Goal: Communication & Community: Answer question/provide support

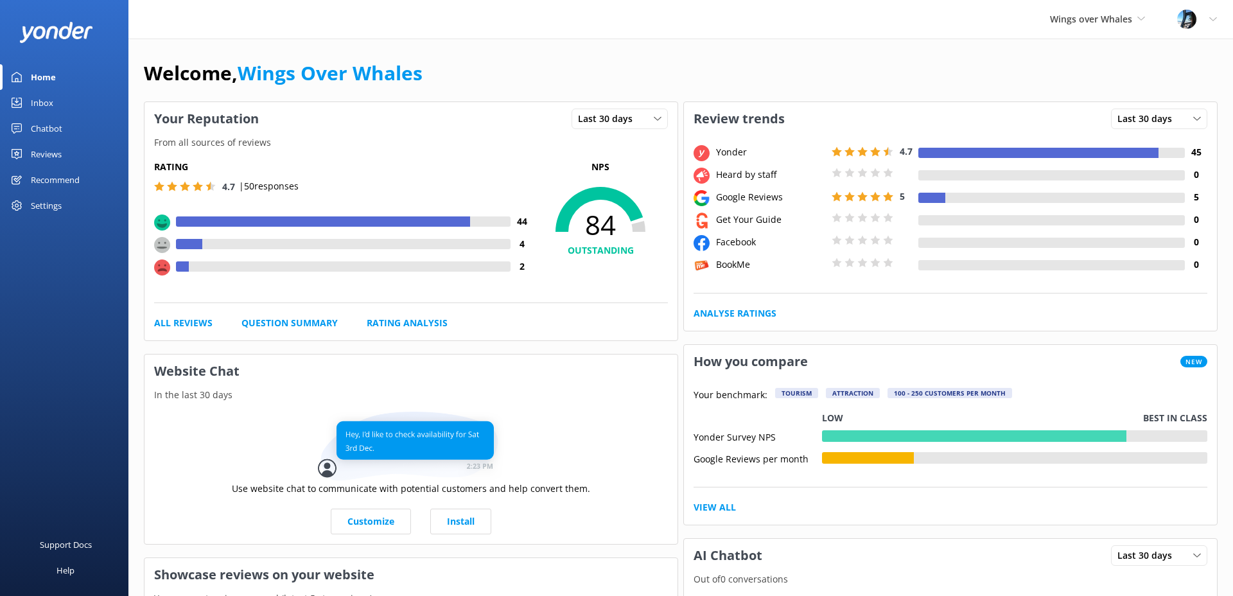
click at [48, 145] on div "Reviews" at bounding box center [46, 154] width 31 height 26
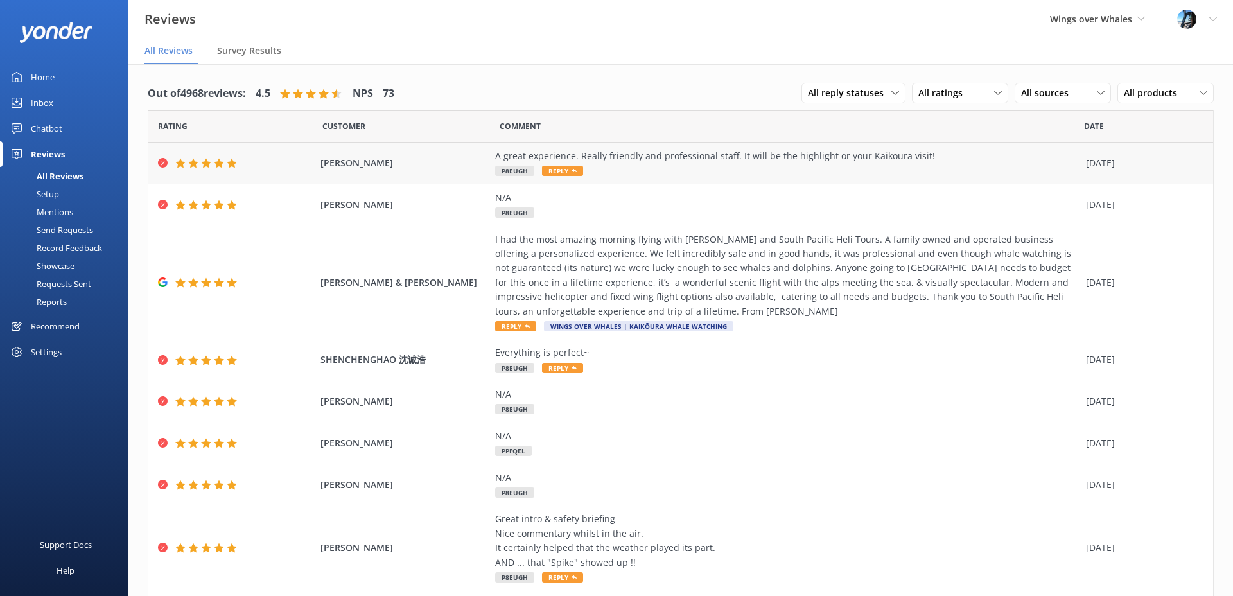
click at [435, 164] on span "[PERSON_NAME]" at bounding box center [404, 163] width 169 height 14
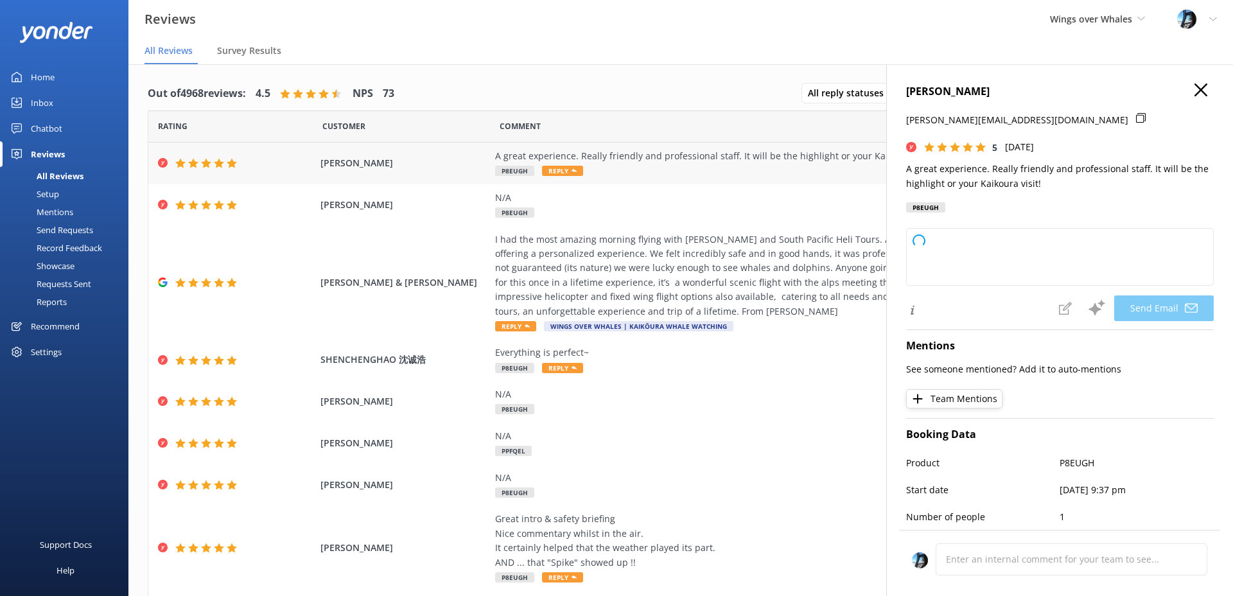
type textarea "Thank you so much, [PERSON_NAME]! We're thrilled to hear you had a great experi…"
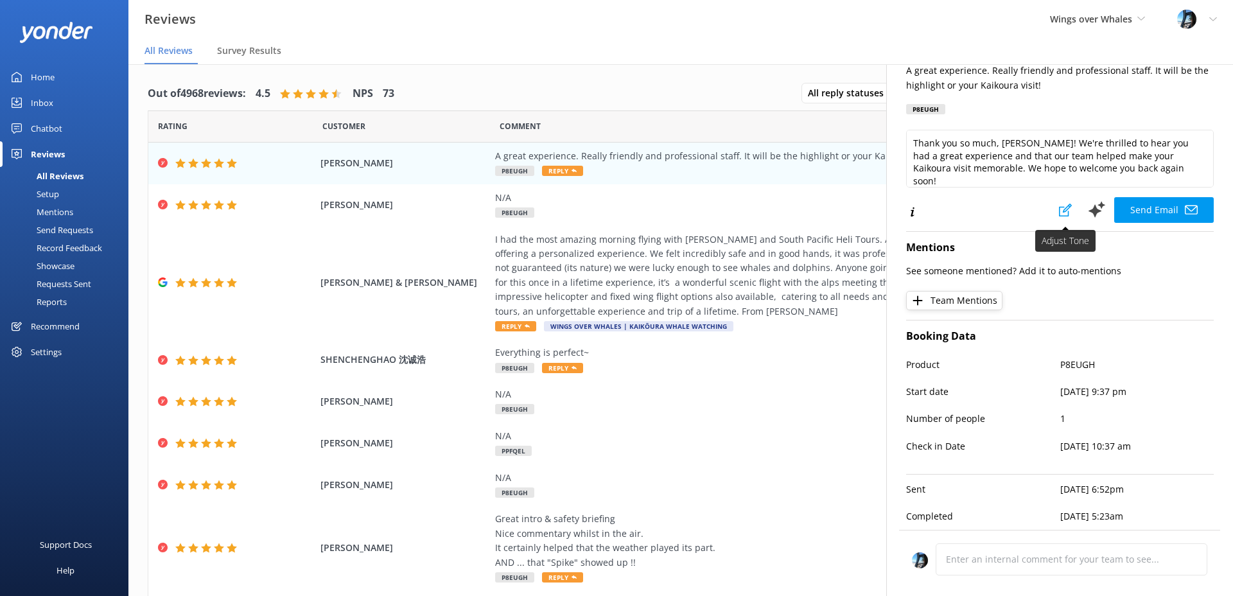
scroll to position [26, 0]
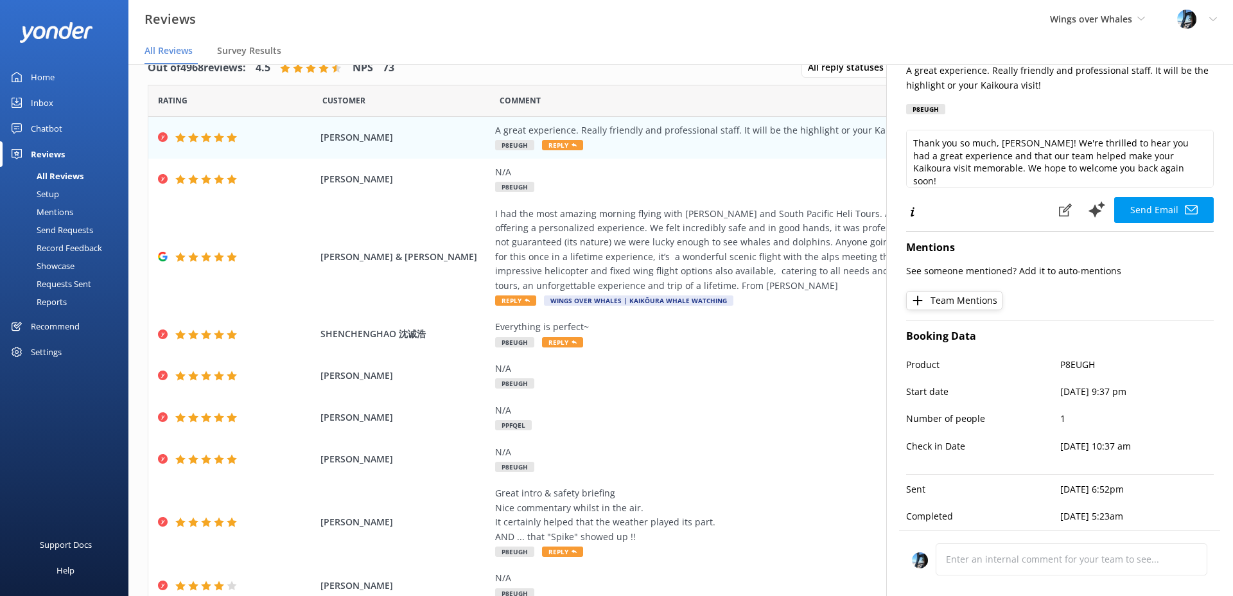
click at [1215, 12] on div "Profile Settings Logout" at bounding box center [1197, 19] width 72 height 39
